Goal: Task Accomplishment & Management: Manage account settings

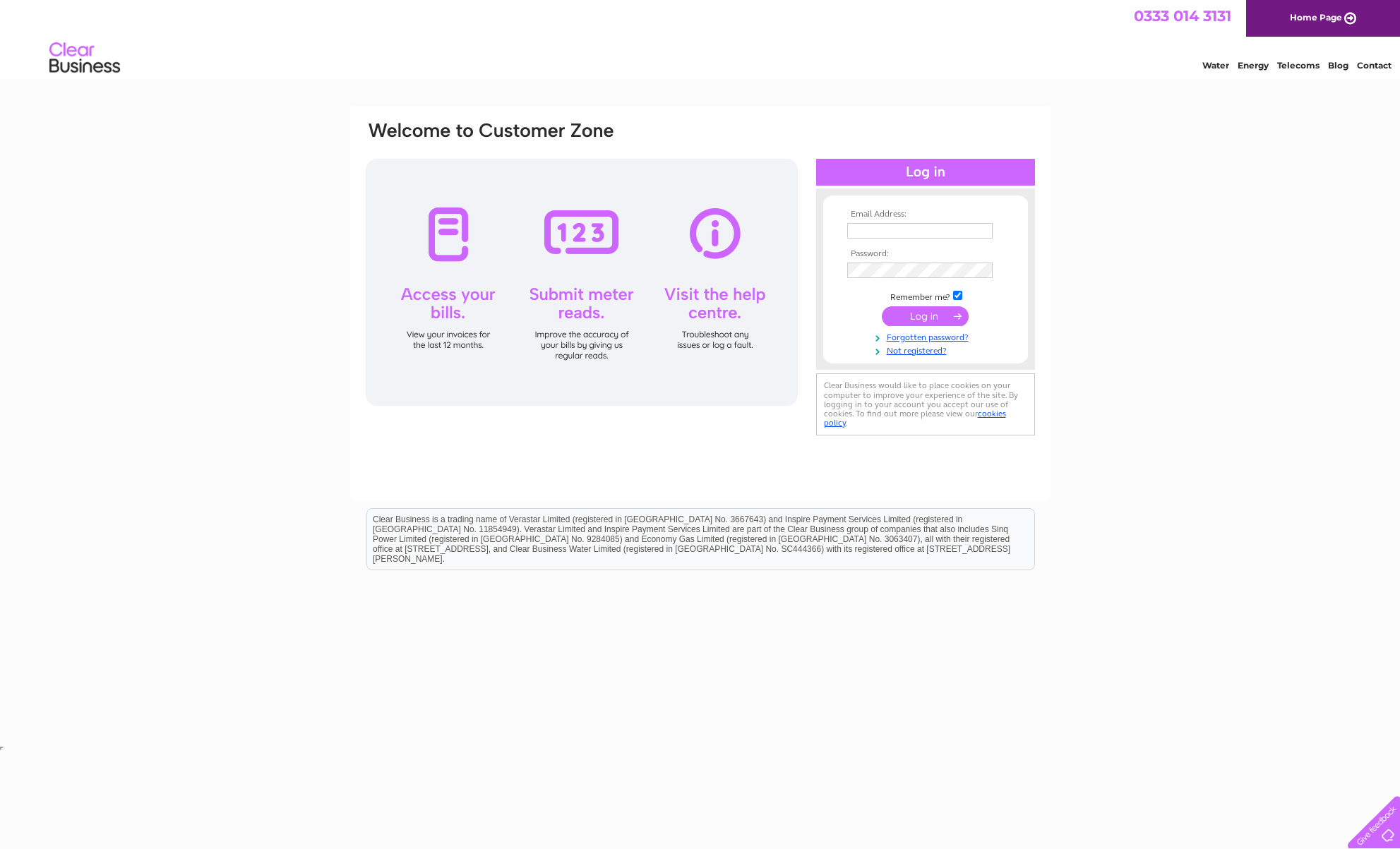
type input "[EMAIL_ADDRESS][DOMAIN_NAME]"
click at [927, 321] on input "submit" at bounding box center [925, 316] width 86 height 20
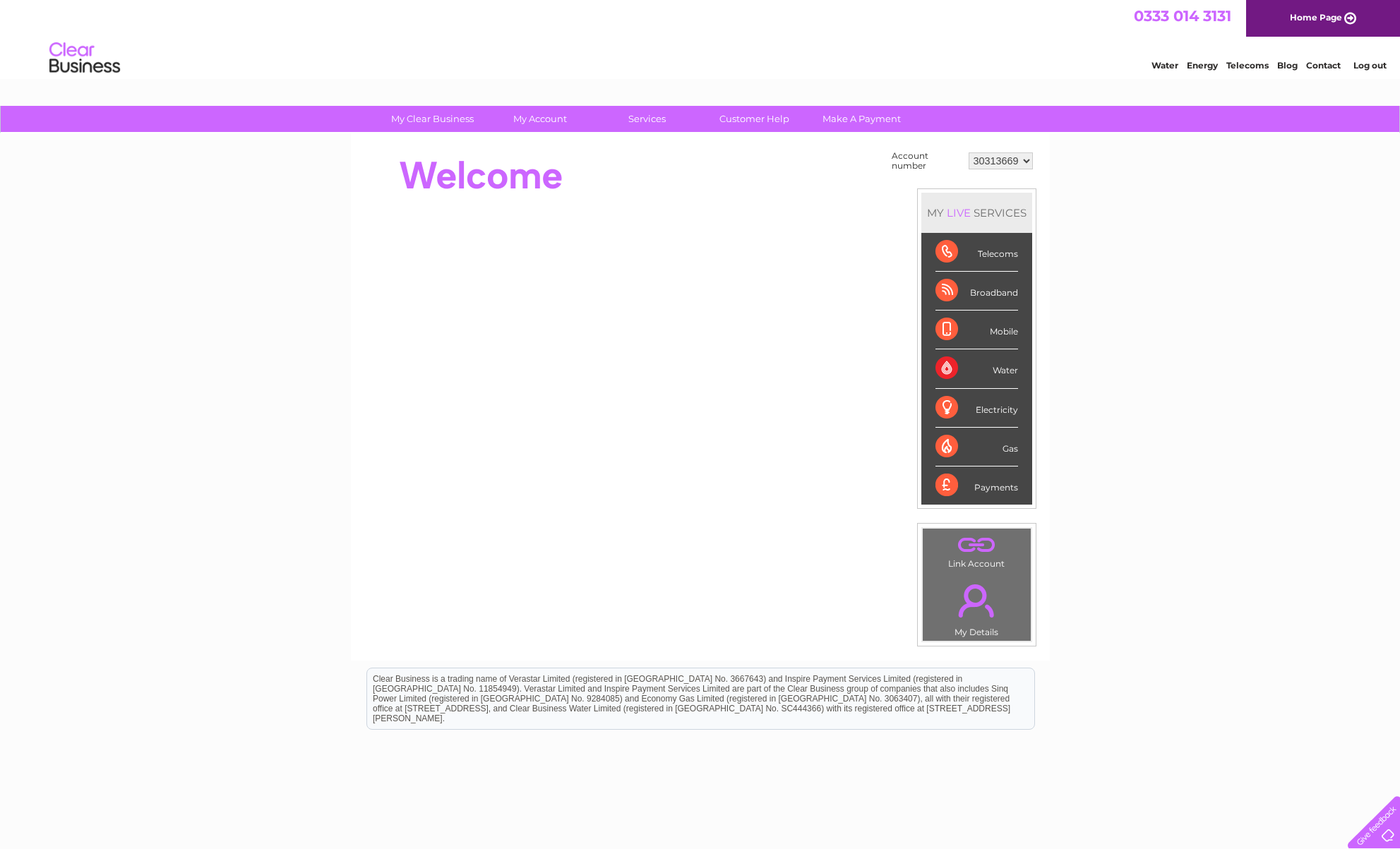
click at [995, 374] on div "Water" at bounding box center [977, 368] width 82 height 39
click at [951, 368] on div "Water" at bounding box center [977, 368] width 82 height 39
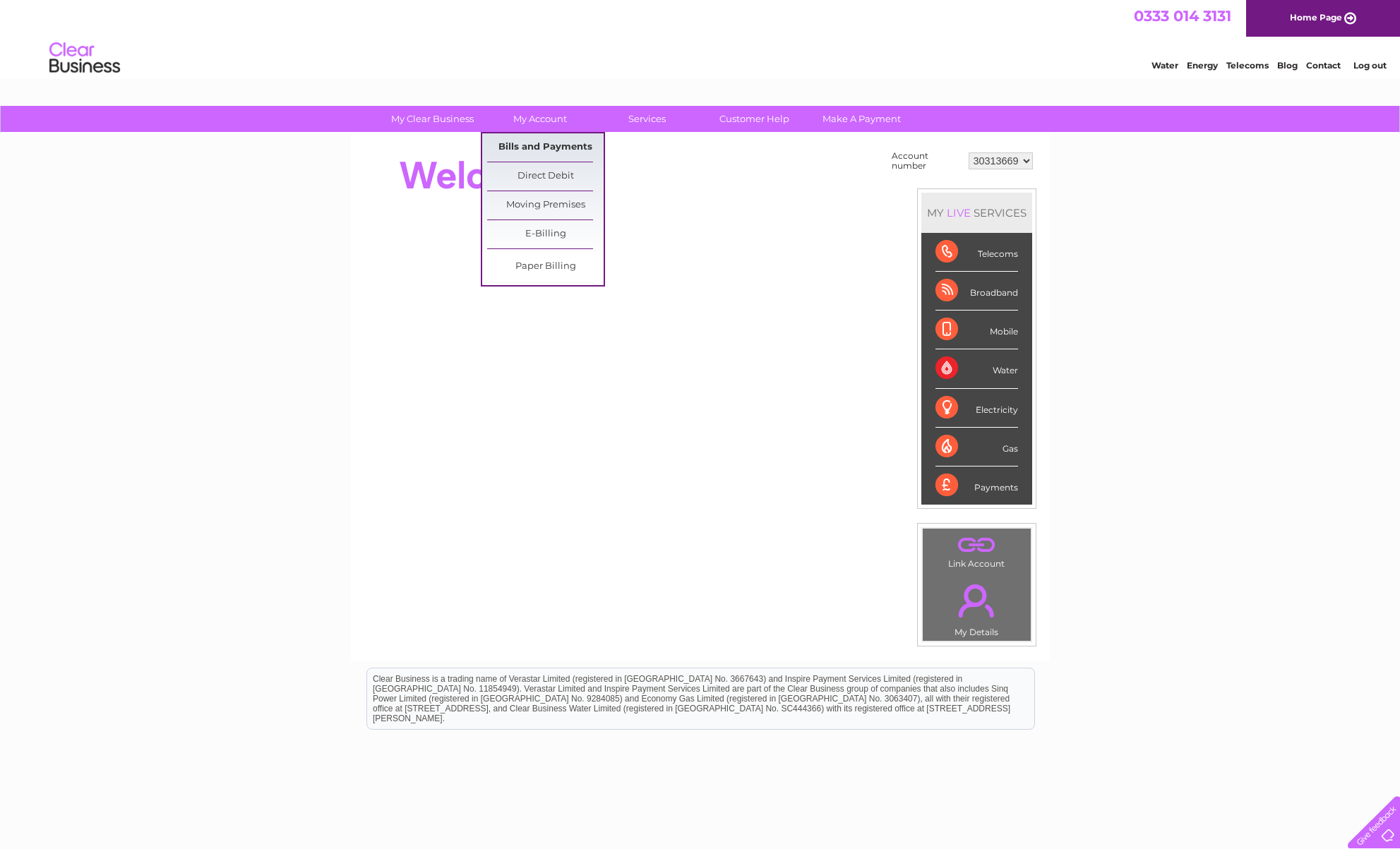
scroll to position [1, 0]
click at [532, 146] on link "Bills and Payments" at bounding box center [545, 147] width 116 height 28
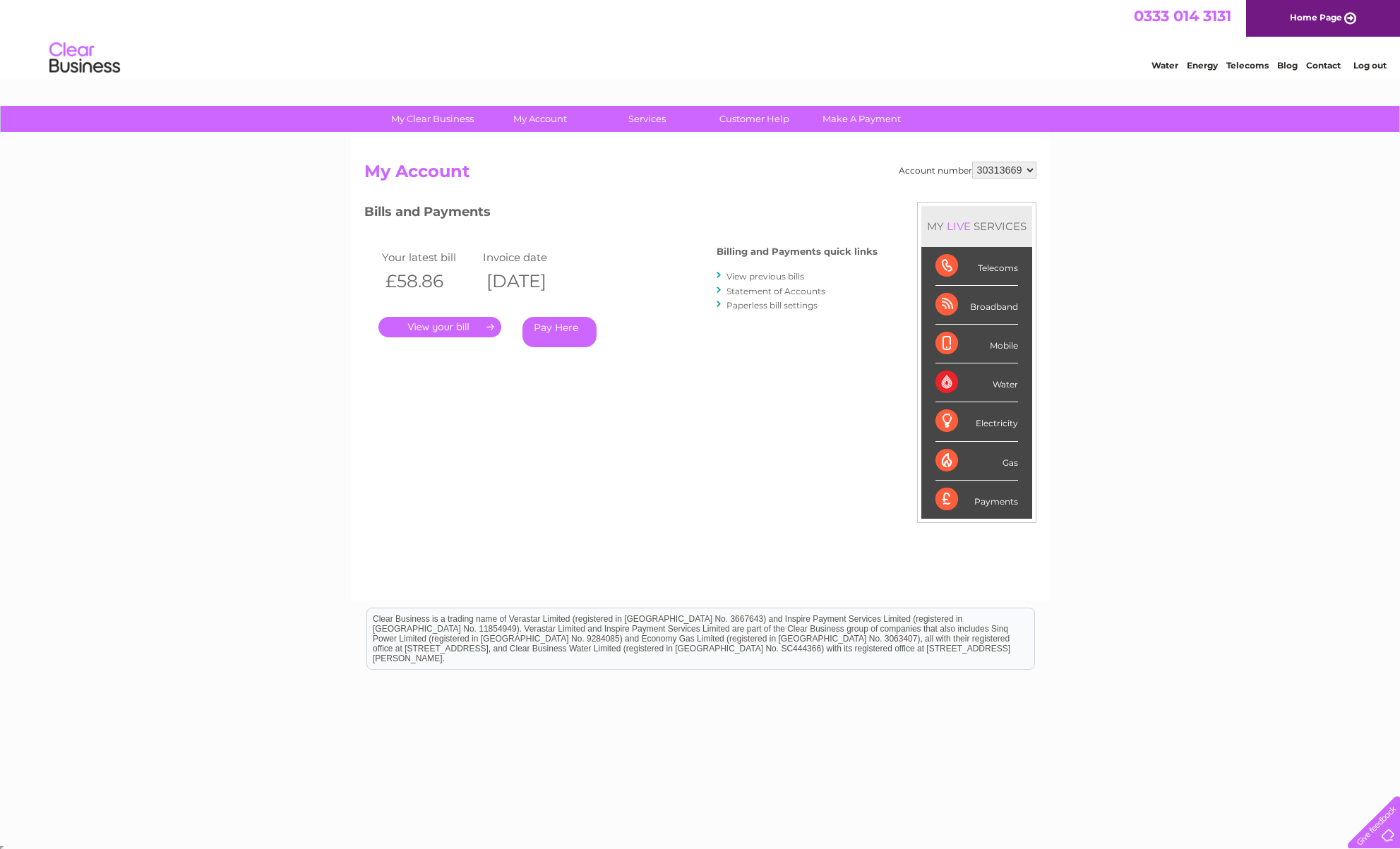
click at [422, 327] on link "." at bounding box center [439, 327] width 123 height 21
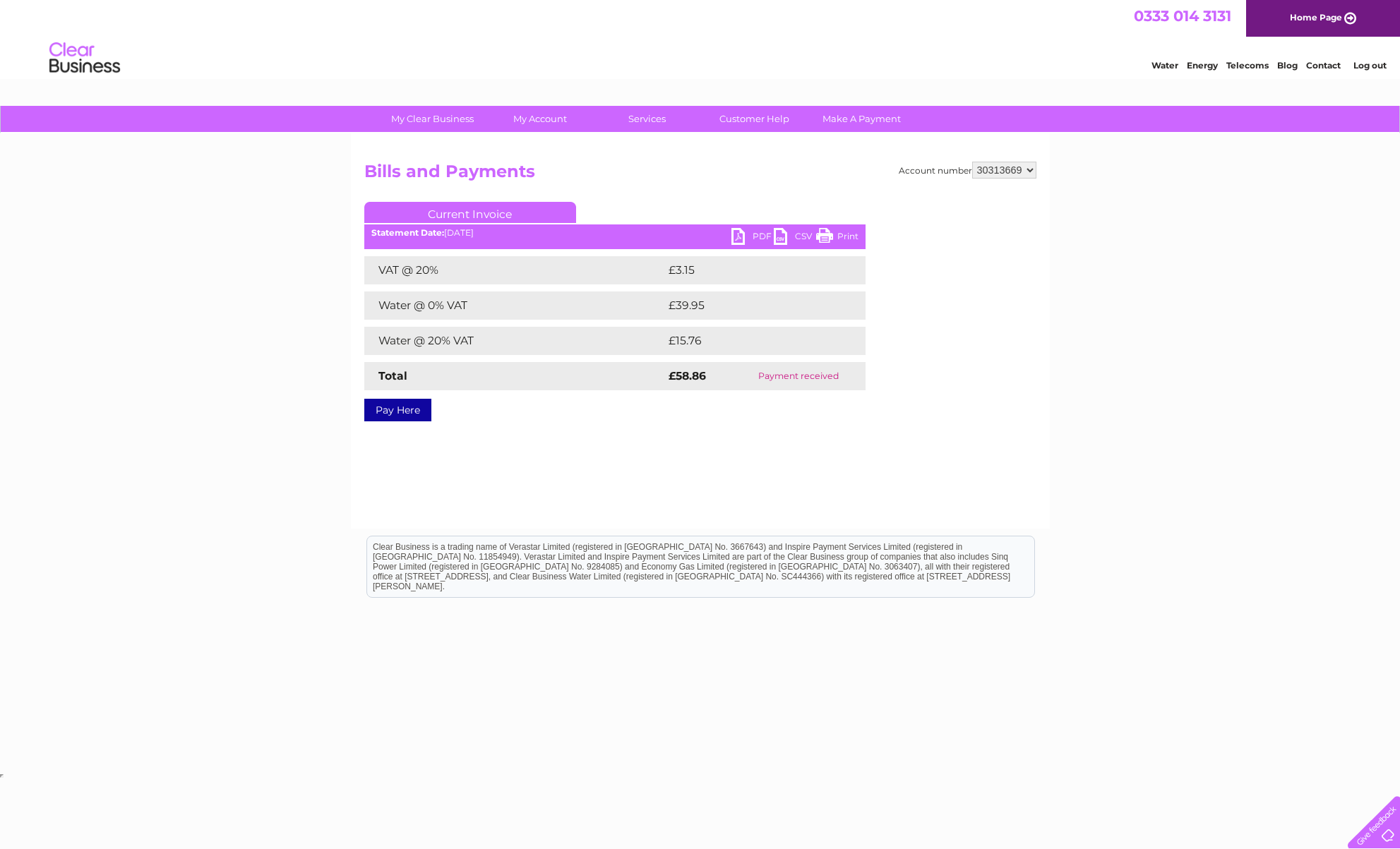
click at [740, 236] on link "PDF" at bounding box center [752, 238] width 42 height 21
click at [759, 240] on link "PDF" at bounding box center [752, 238] width 42 height 21
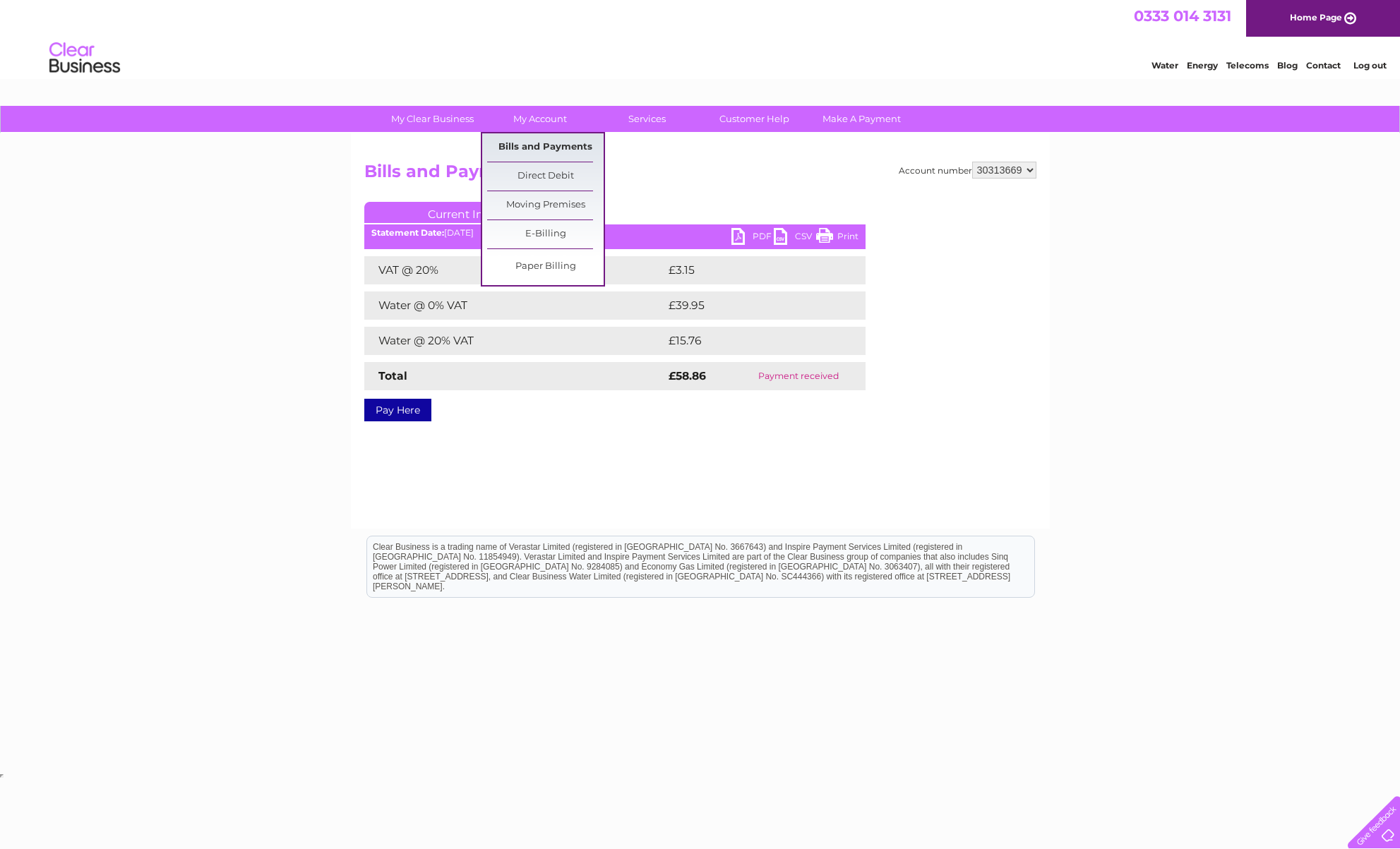
click at [544, 150] on link "Bills and Payments" at bounding box center [545, 147] width 116 height 28
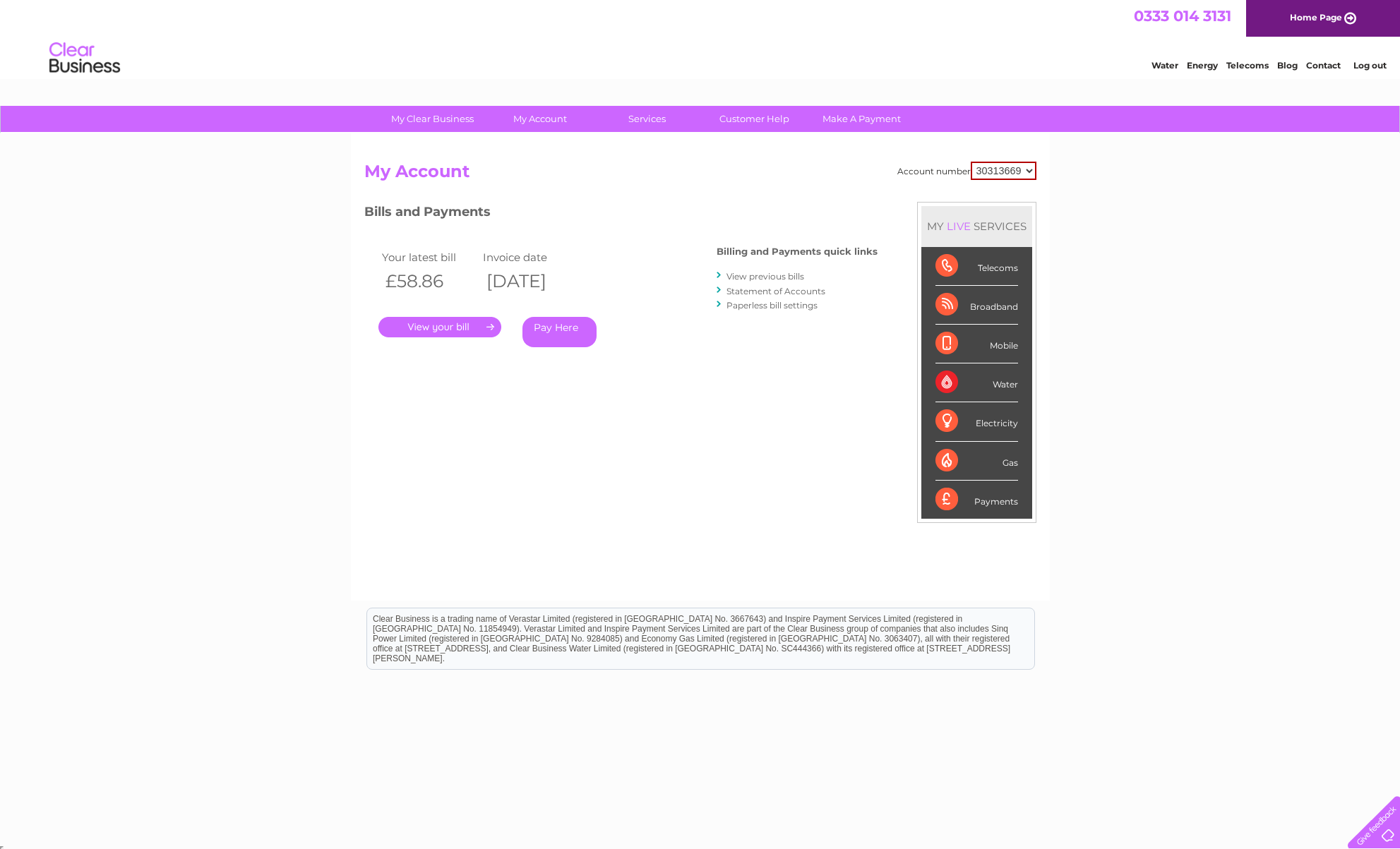
click at [443, 329] on link "." at bounding box center [439, 327] width 123 height 21
click at [775, 278] on link "View previous bills" at bounding box center [765, 276] width 77 height 11
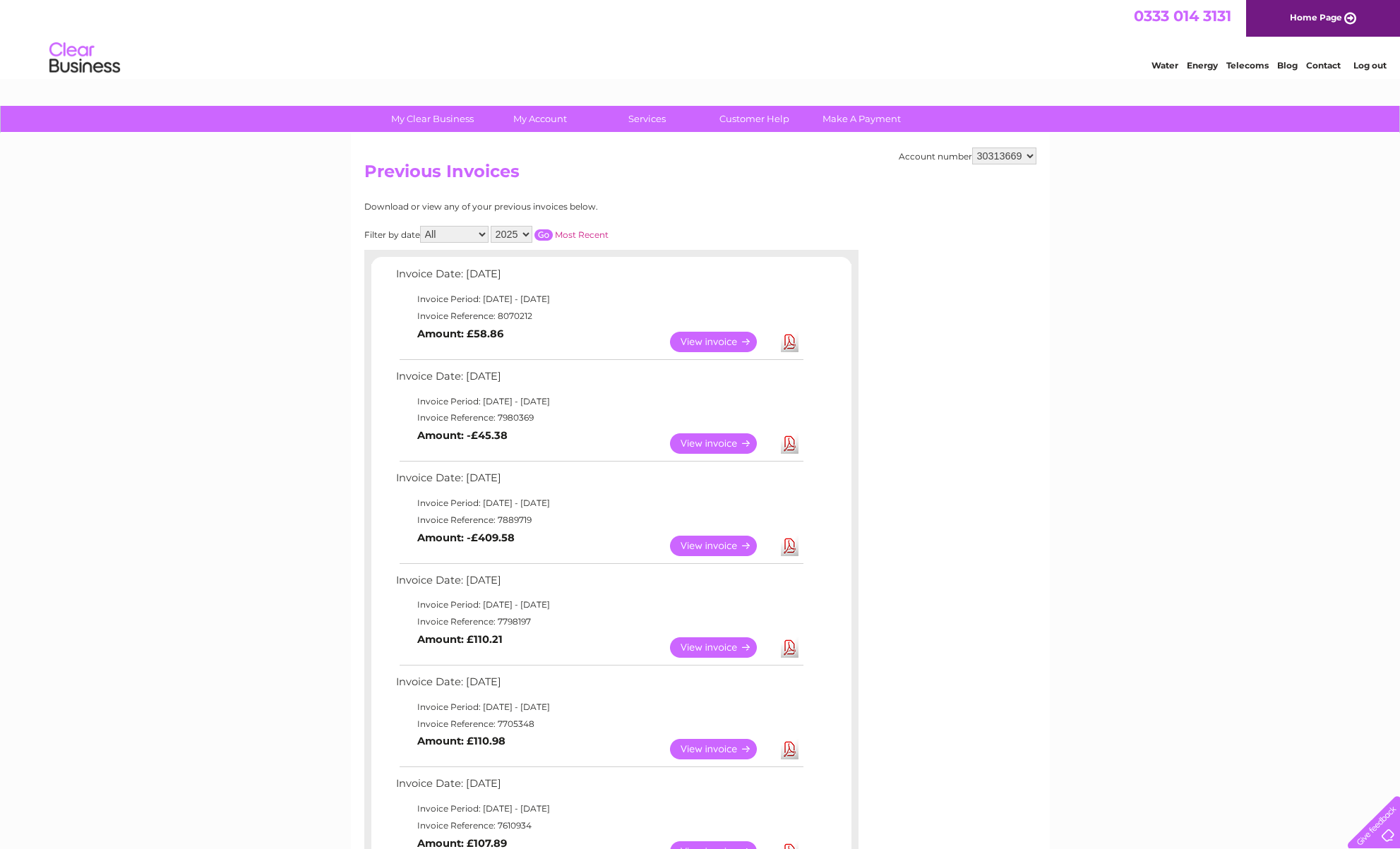
click at [717, 347] on link "View" at bounding box center [722, 342] width 104 height 21
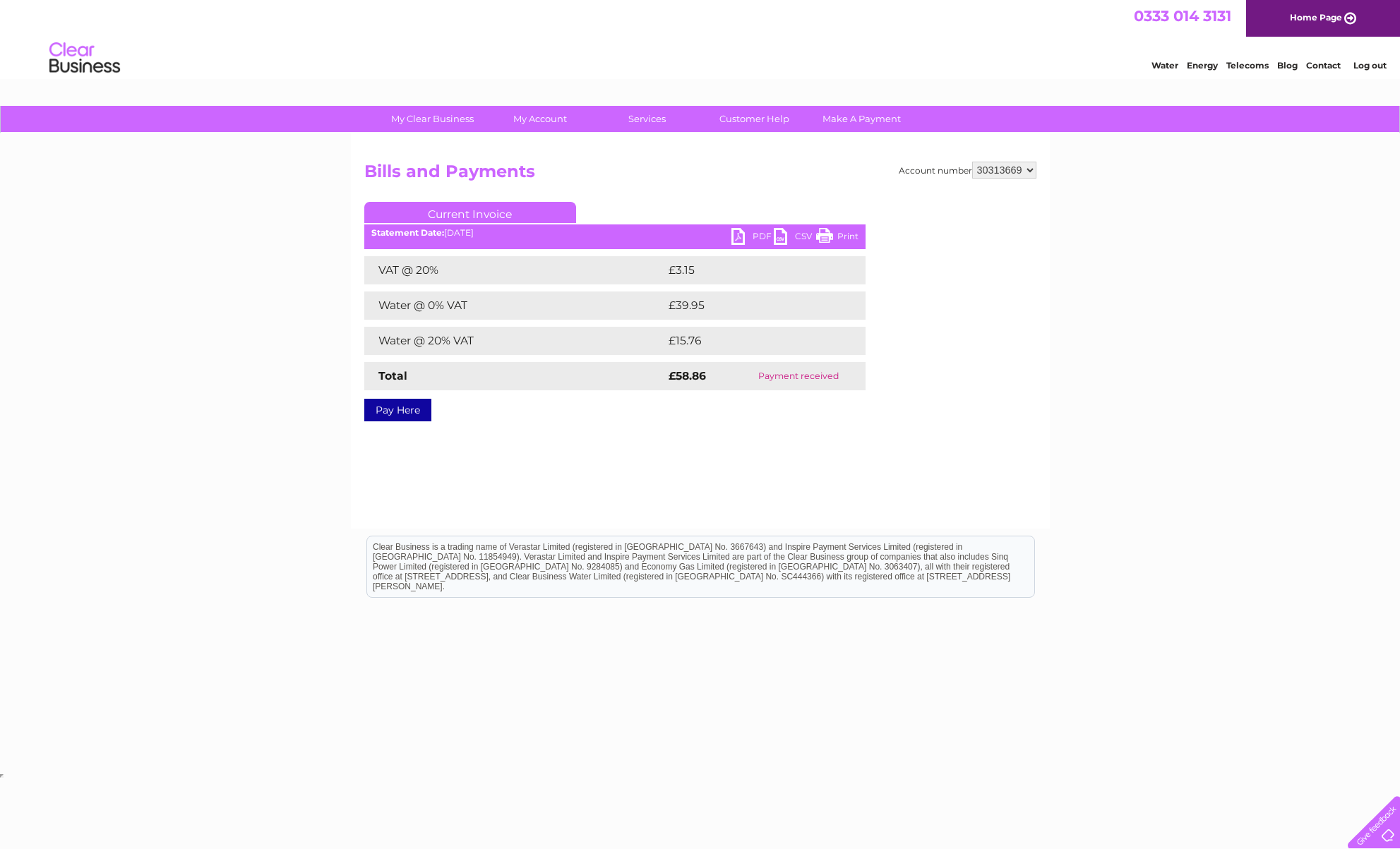
click at [741, 239] on link "PDF" at bounding box center [752, 238] width 42 height 21
